Goal: Information Seeking & Learning: Find specific fact

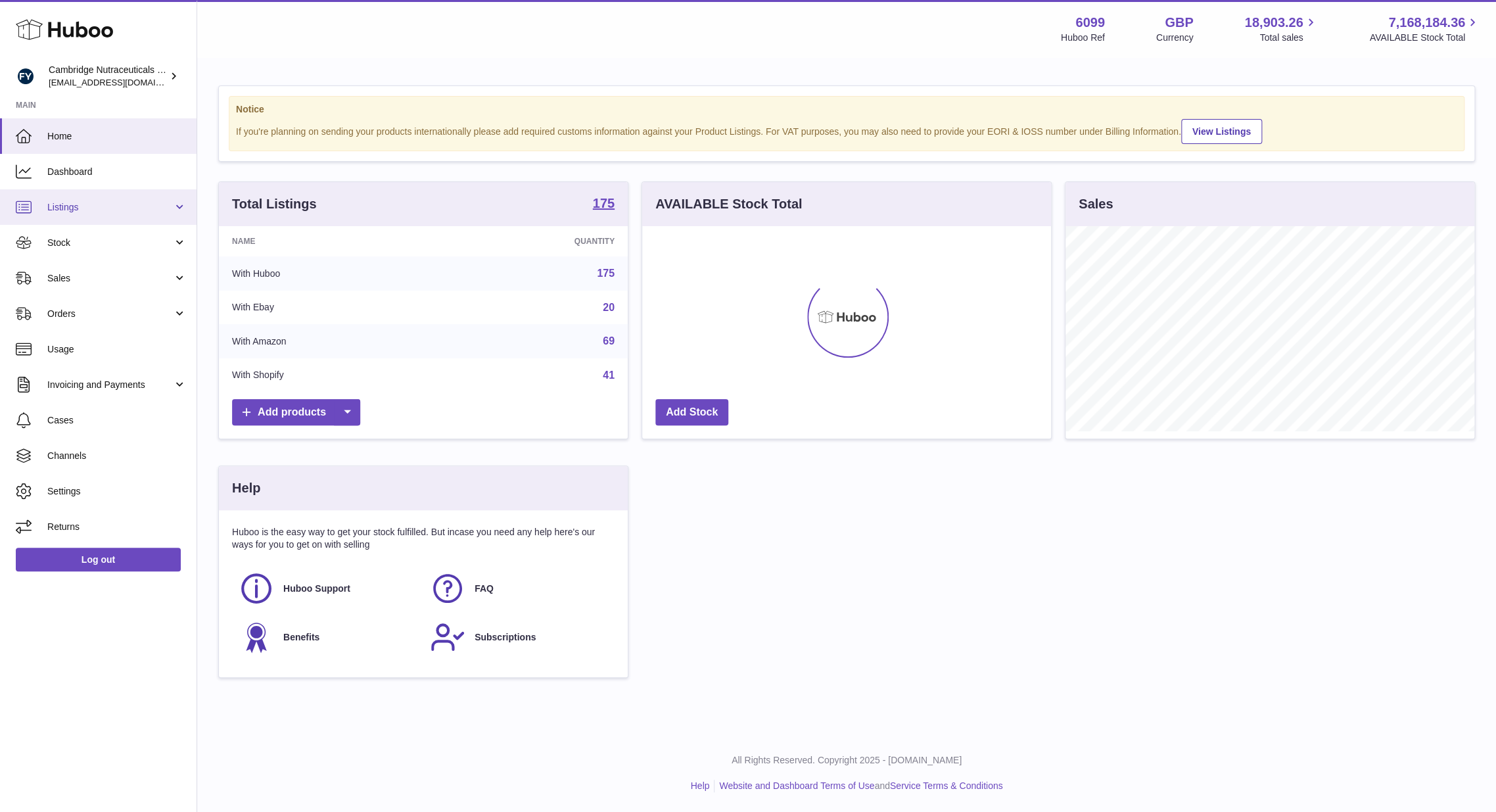
scroll to position [205, 409]
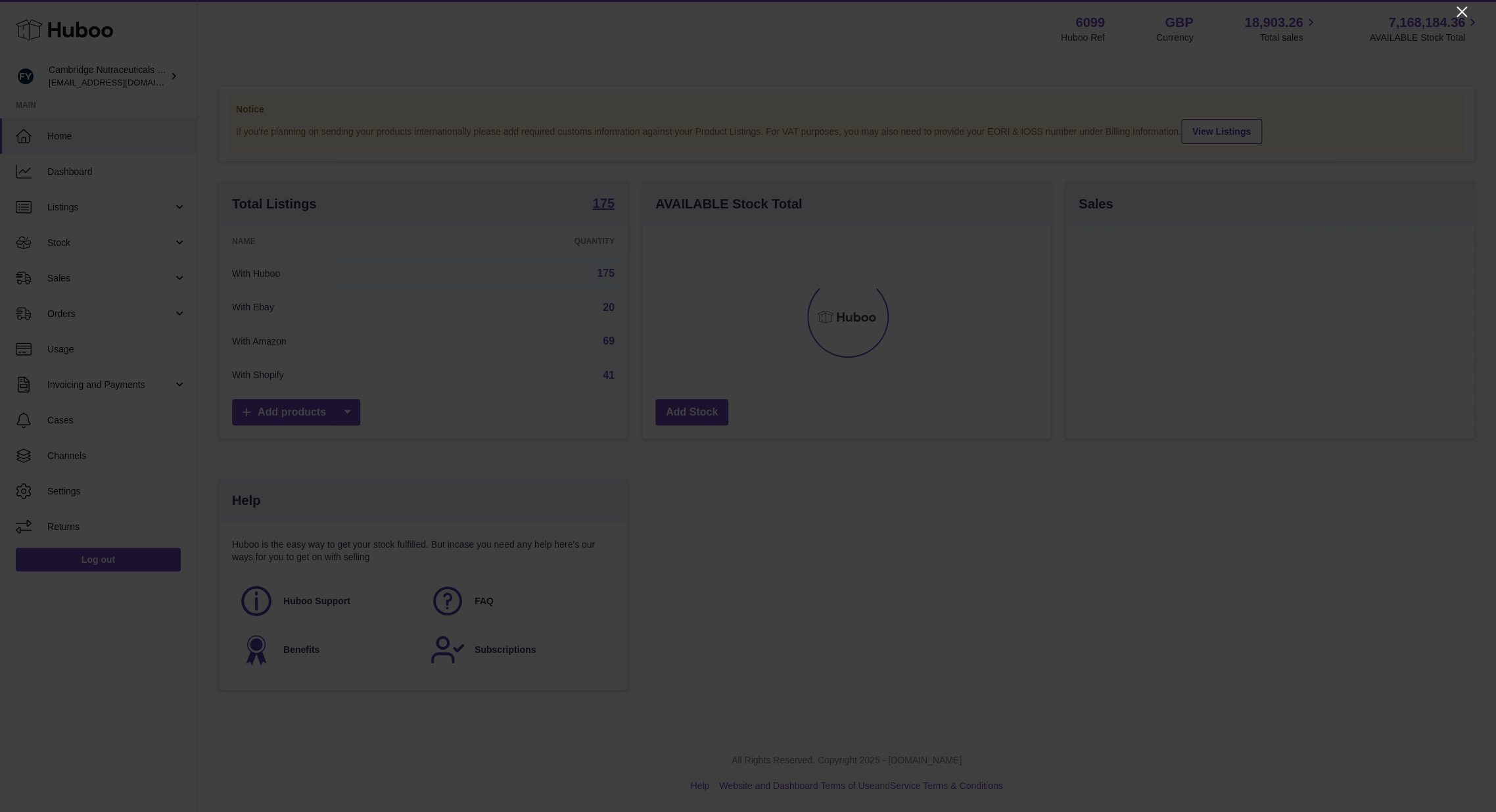
click at [1460, 12] on icon "Close" at bounding box center [1462, 11] width 11 height 11
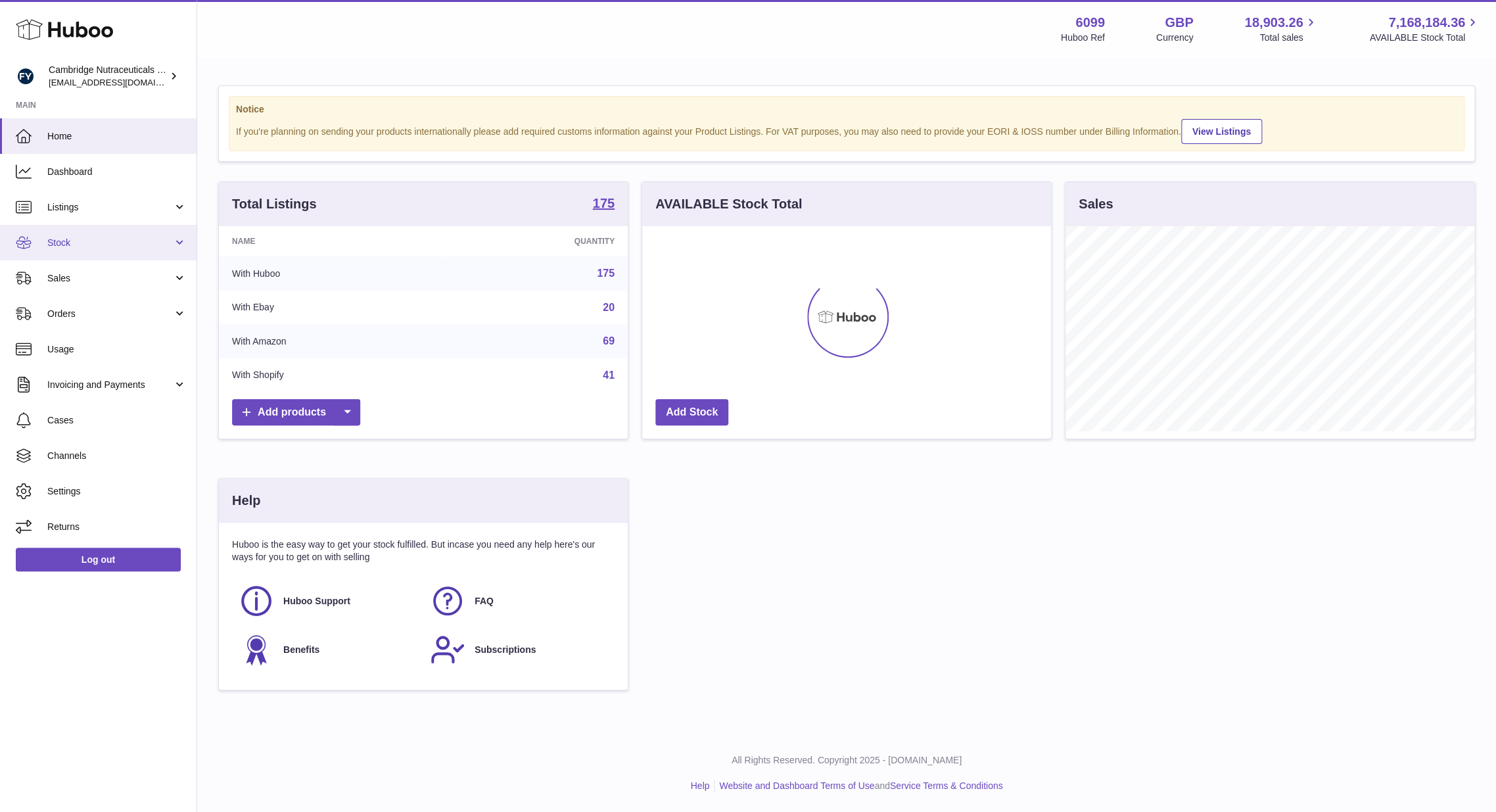
click at [71, 257] on link "Stock" at bounding box center [98, 242] width 197 height 36
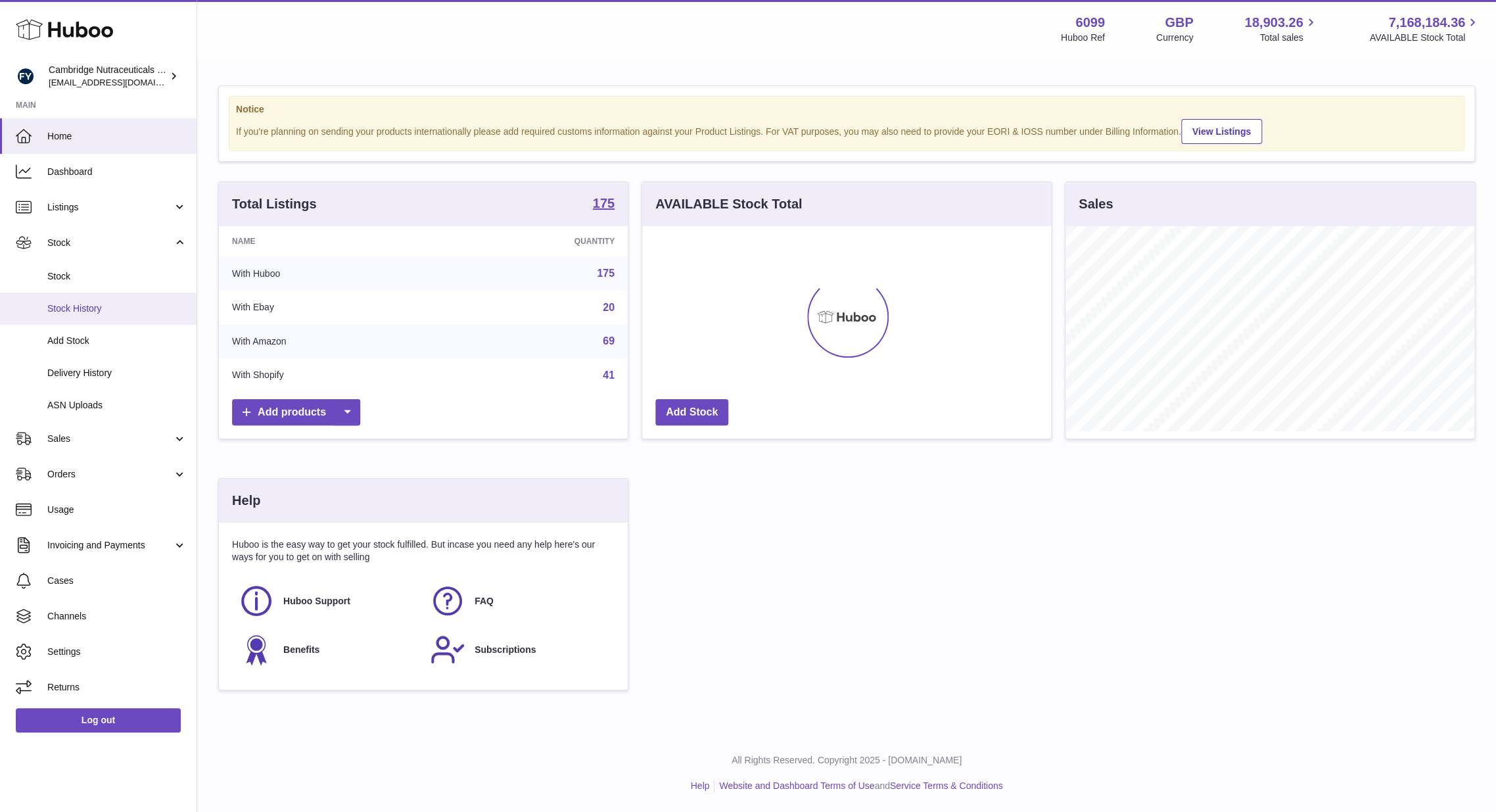
click at [71, 293] on link "Stock History" at bounding box center [98, 309] width 197 height 32
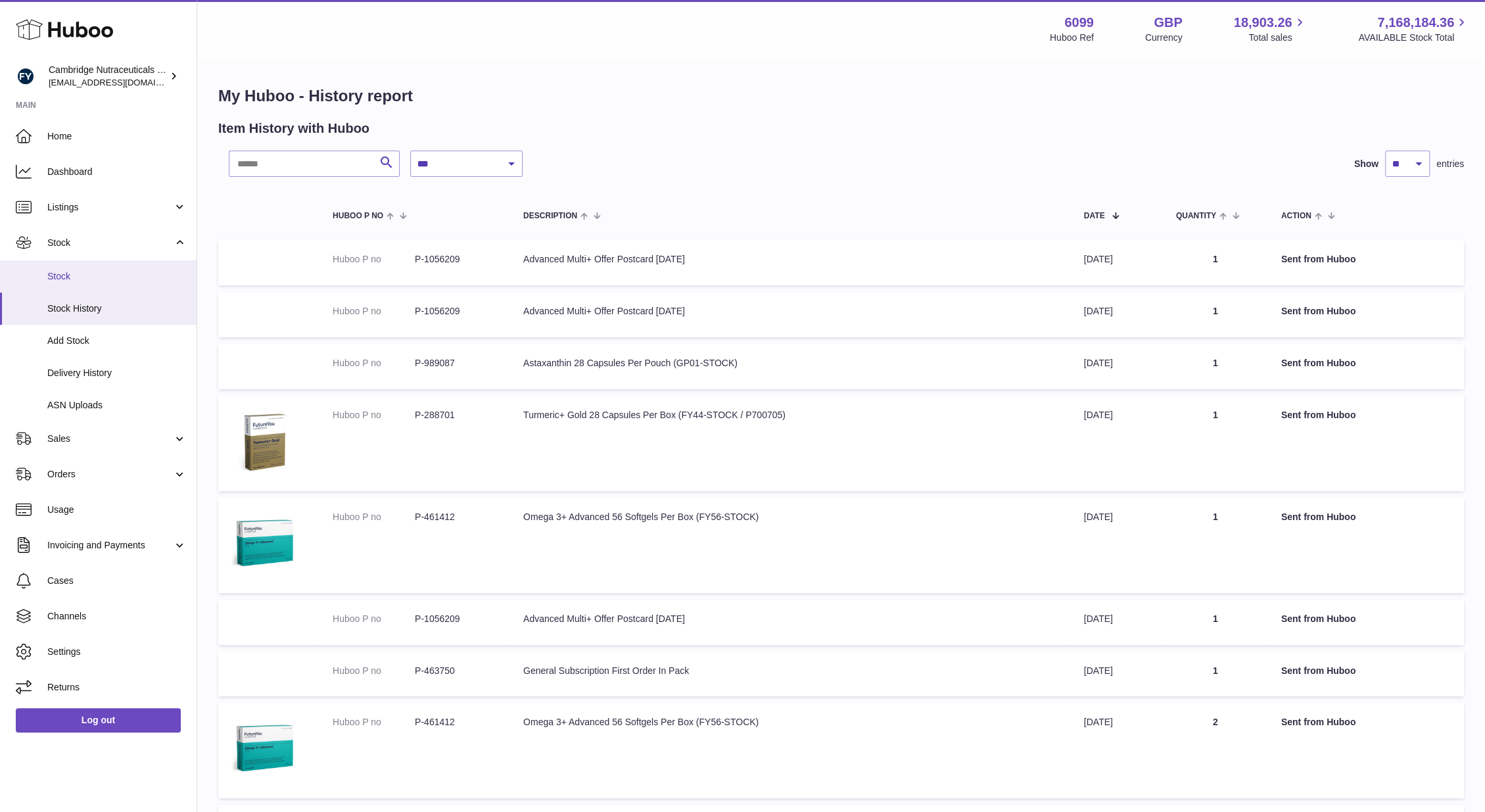
click at [89, 280] on span "Stock" at bounding box center [117, 276] width 139 height 12
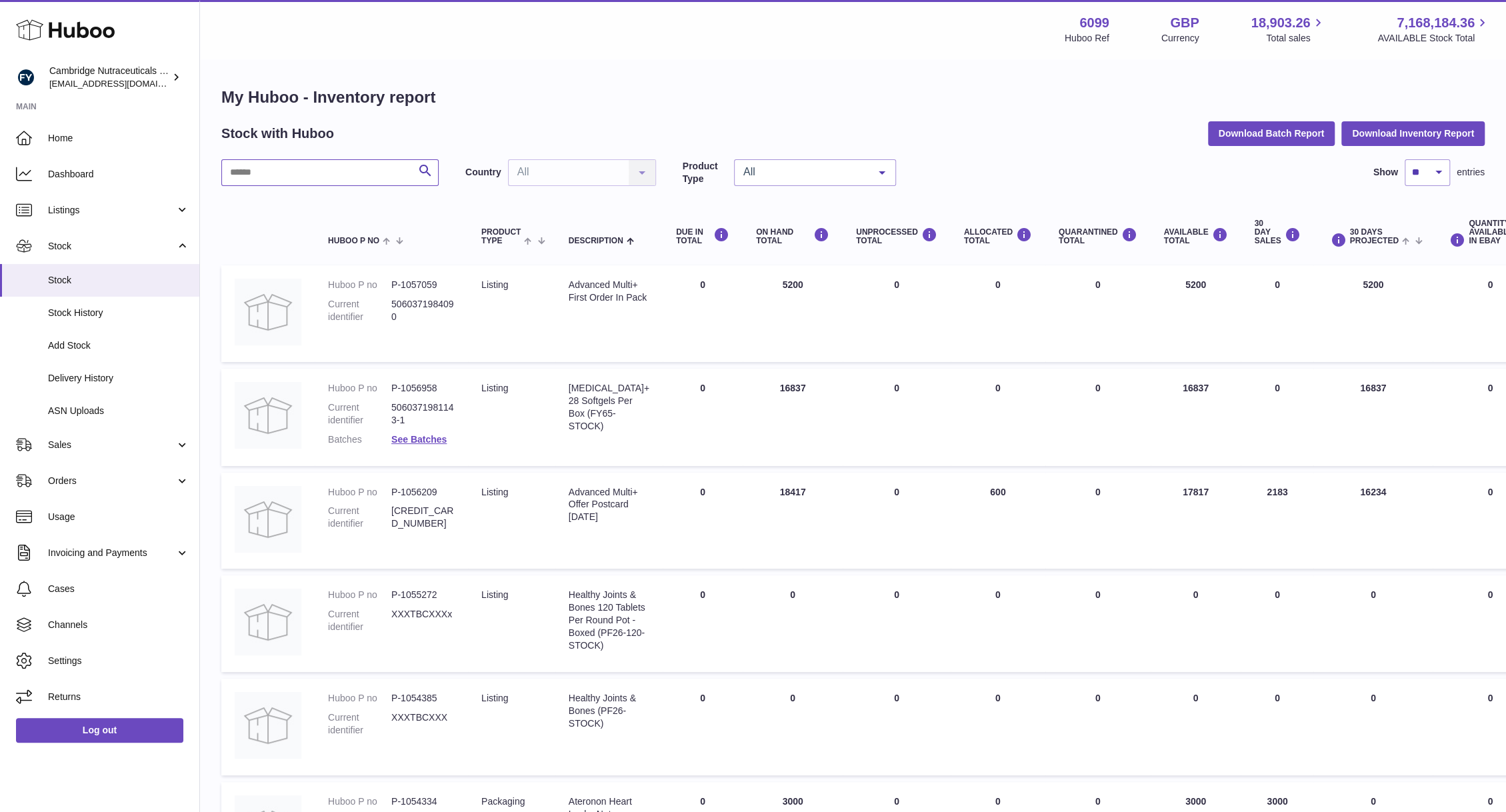
click at [300, 172] on input "text" at bounding box center [330, 173] width 217 height 26
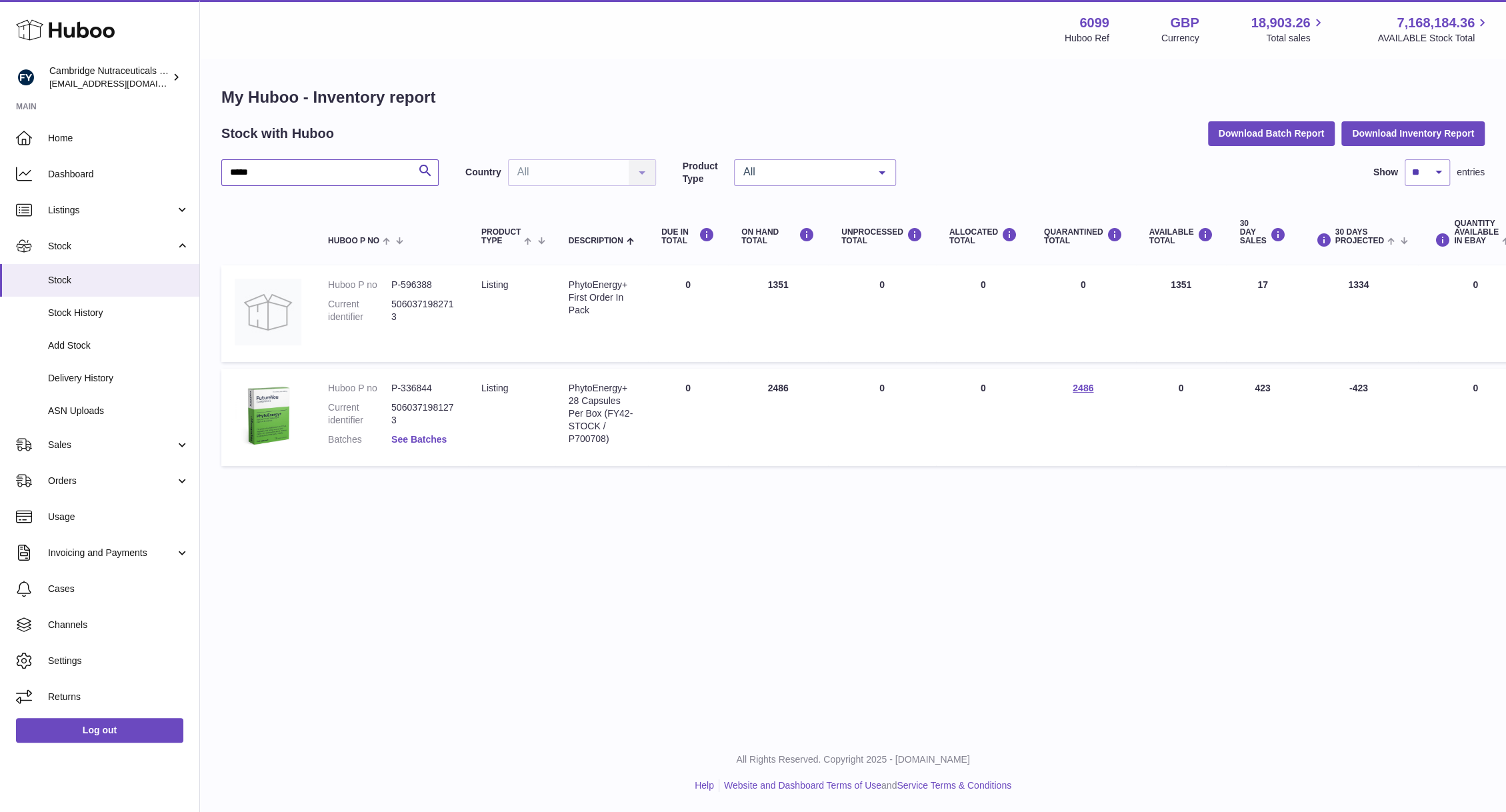
type input "*****"
click at [415, 435] on link "See Batches" at bounding box center [418, 439] width 55 height 11
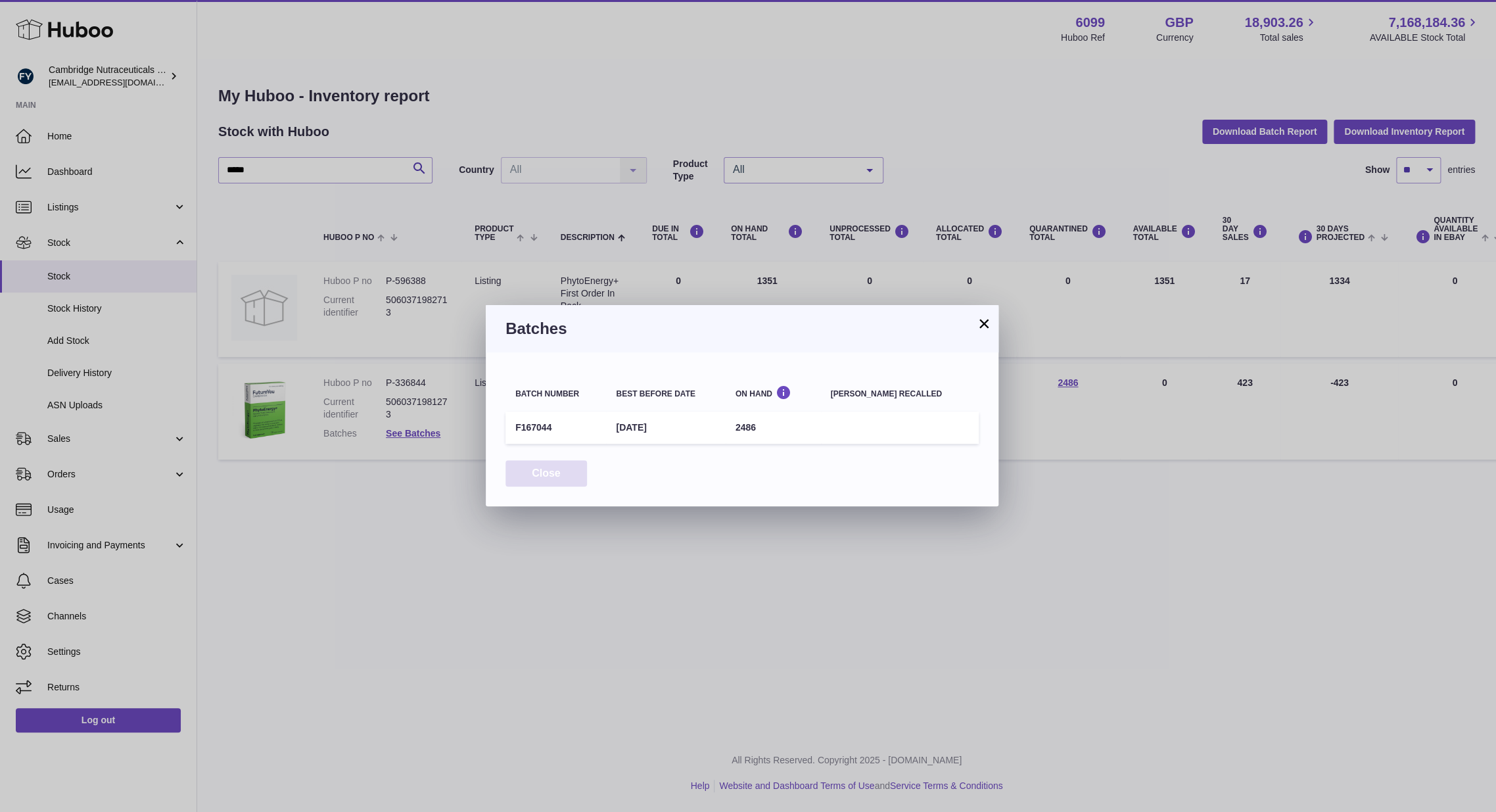
click at [543, 473] on button "Close" at bounding box center [546, 473] width 82 height 27
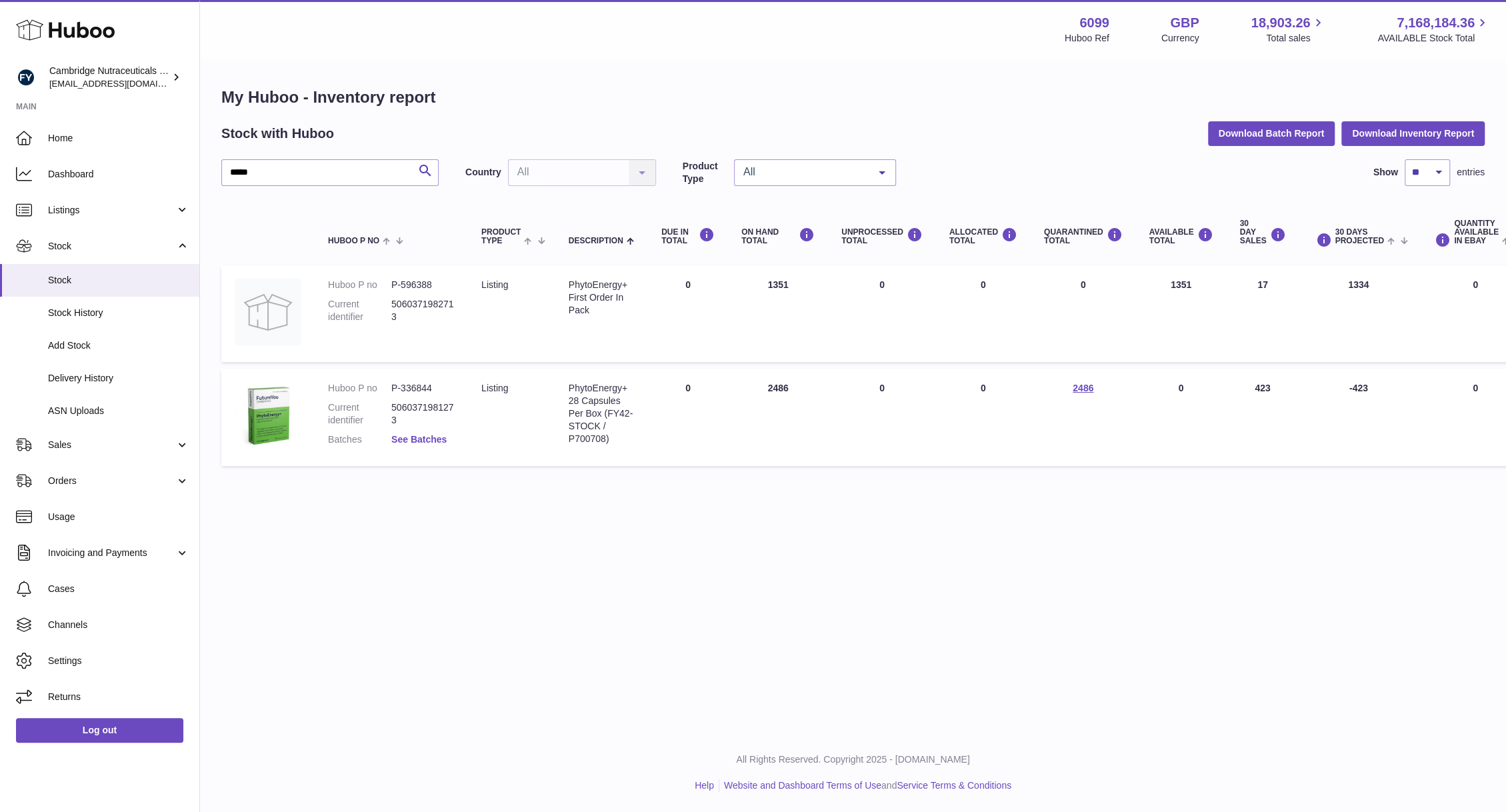
click at [411, 441] on link "See Batches" at bounding box center [418, 439] width 55 height 11
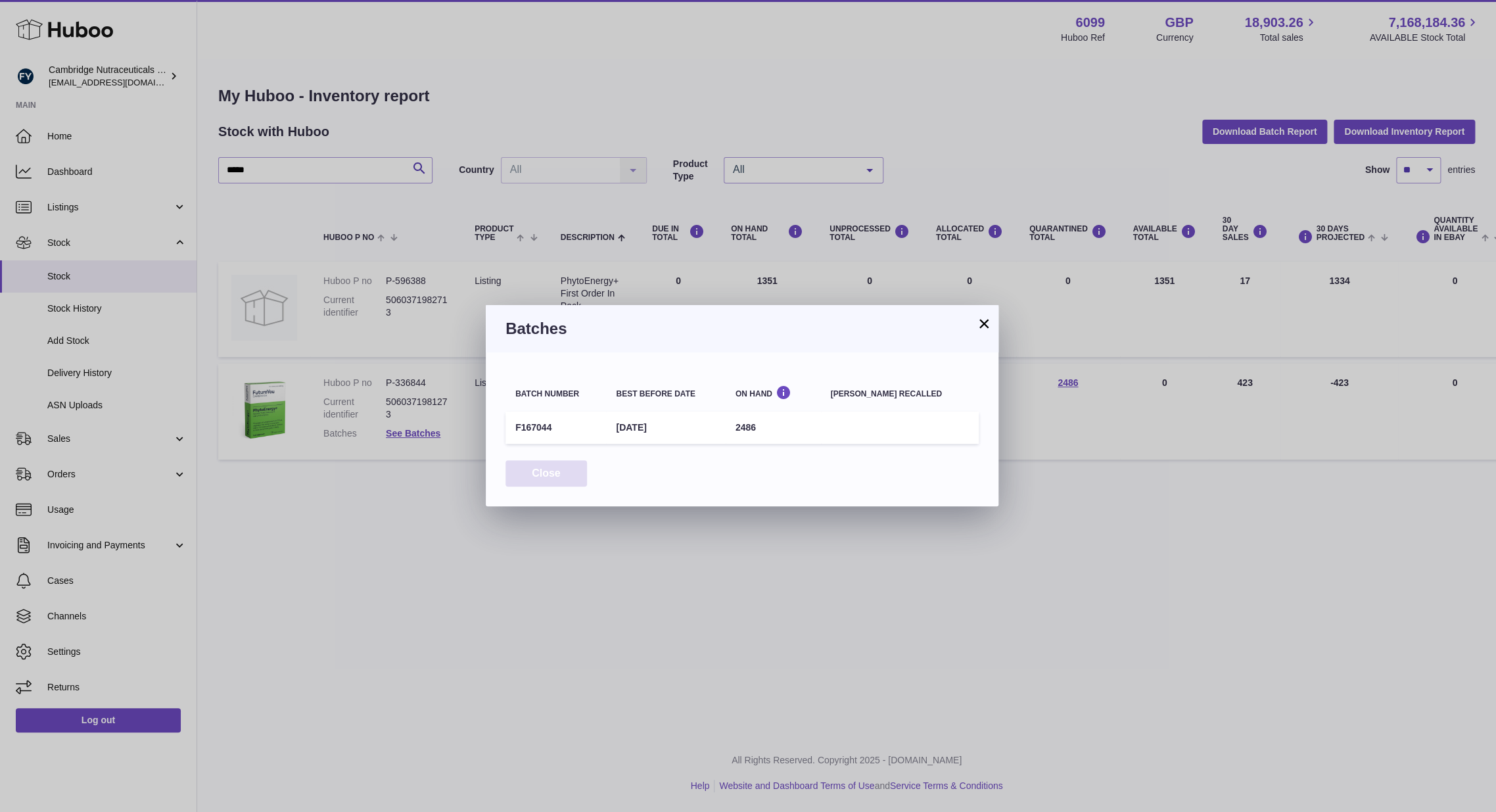
click at [571, 481] on button "Close" at bounding box center [546, 473] width 82 height 27
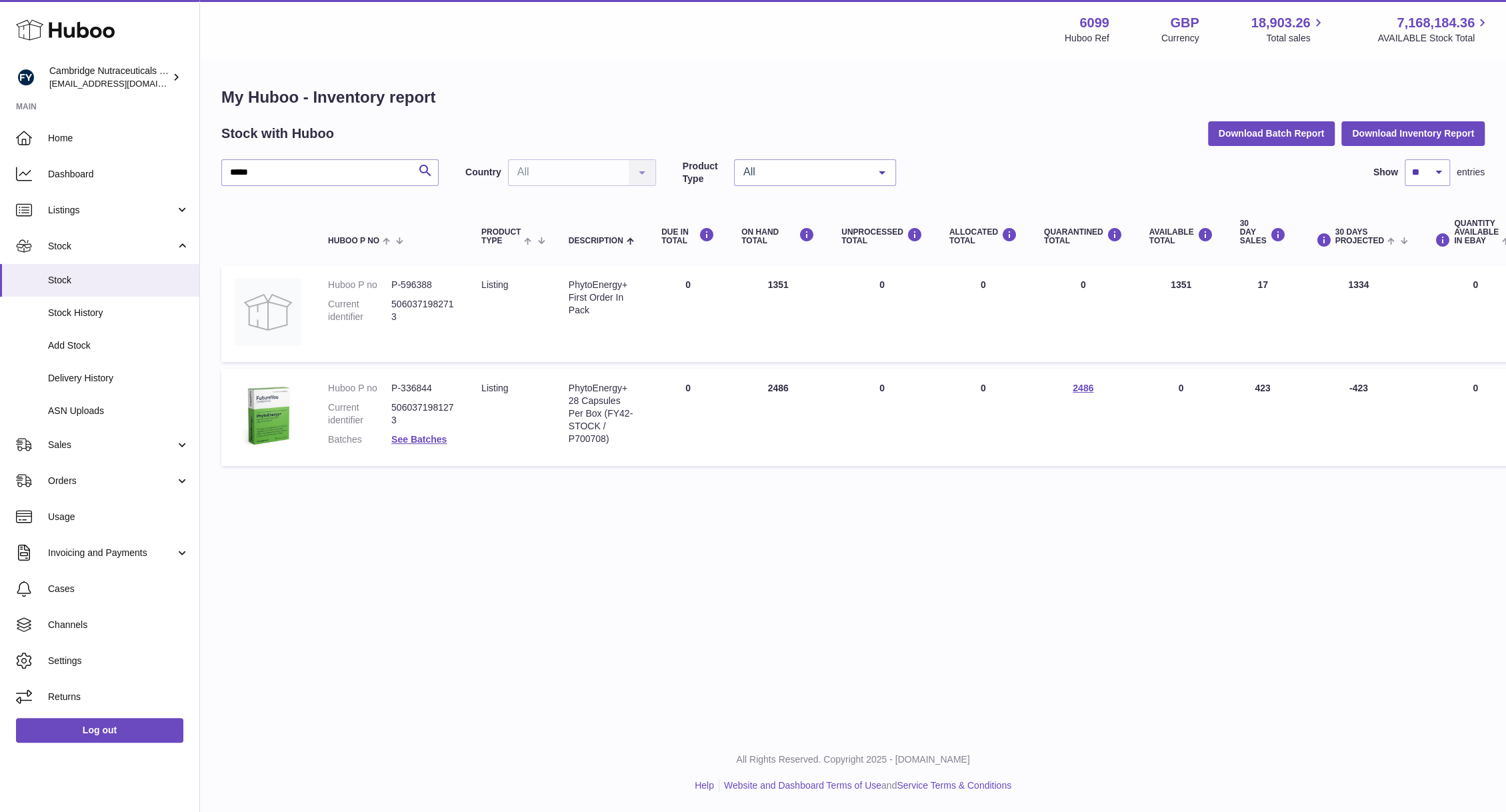
click at [416, 387] on dd "P-336844" at bounding box center [423, 388] width 63 height 12
copy dd "336844"
